Goal: Check status: Check status

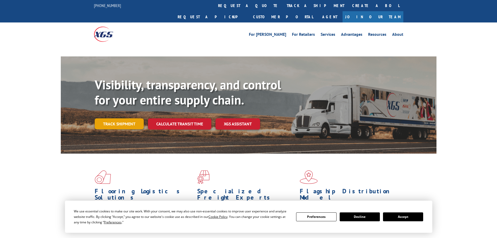
click at [117, 116] on div "Visibility, transparency, and control for your entire supply chain. Track shipm…" at bounding box center [266, 113] width 342 height 73
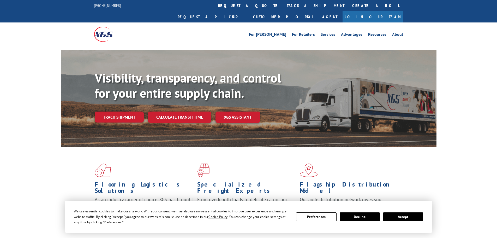
click at [127, 111] on link "Track shipment" at bounding box center [119, 116] width 49 height 11
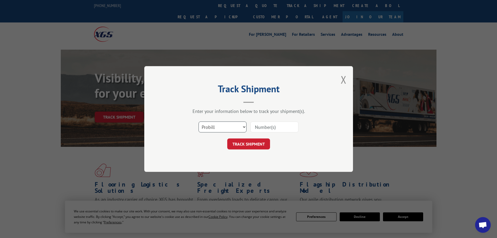
click at [221, 129] on select "Select category... Probill BOL PO" at bounding box center [222, 126] width 48 height 11
select select "bol"
click at [198, 121] on select "Select category... Probill BOL PO" at bounding box center [222, 126] width 48 height 11
click at [277, 130] on input at bounding box center [274, 126] width 48 height 11
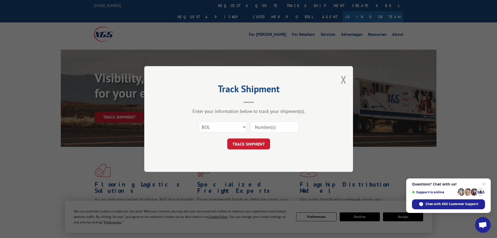
paste input "07282624061983163"
type input "07282624061983163"
click at [254, 146] on button "TRACK SHIPMENT" at bounding box center [248, 143] width 43 height 11
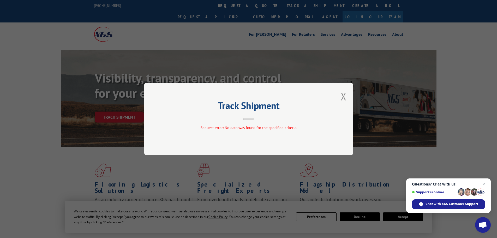
drag, startPoint x: 340, startPoint y: 105, endPoint x: 348, endPoint y: 96, distance: 11.8
click at [342, 104] on div "Track Shipment Request error: No data was found for the specified criteria." at bounding box center [248, 119] width 209 height 72
click at [351, 92] on div "Track Shipment Request error: No data was found for the specified criteria." at bounding box center [248, 119] width 209 height 72
click at [342, 97] on button "Close modal" at bounding box center [344, 96] width 6 height 14
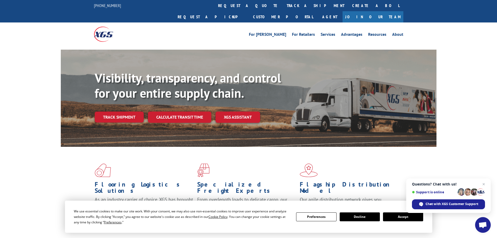
click at [356, 218] on button "Decline" at bounding box center [359, 216] width 40 height 9
